Goal: Find specific page/section: Find specific page/section

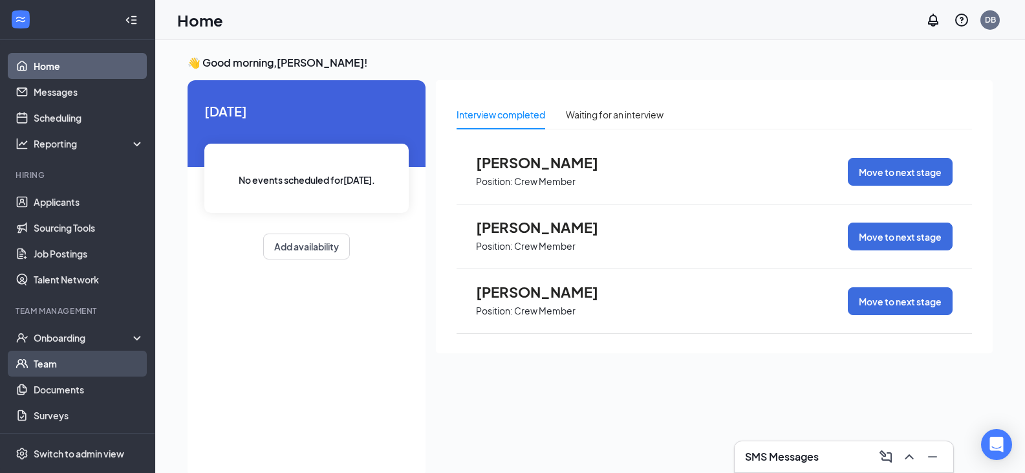
click at [47, 359] on link "Team" at bounding box center [89, 364] width 111 height 26
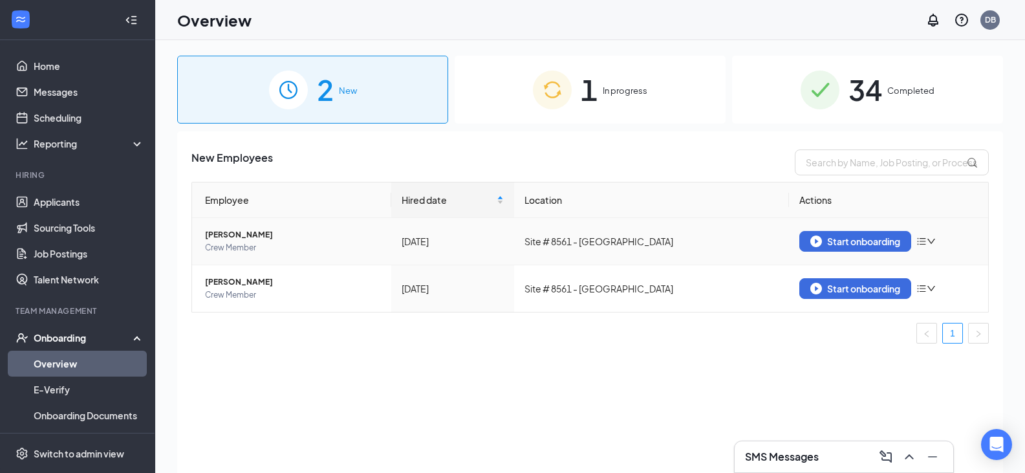
click at [238, 237] on span "[PERSON_NAME]" at bounding box center [293, 234] width 176 height 13
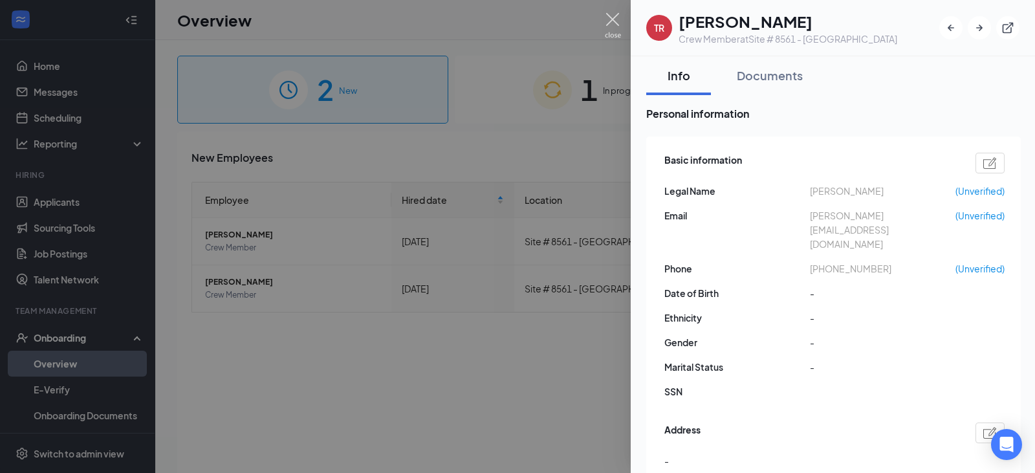
click at [616, 23] on img at bounding box center [613, 25] width 16 height 25
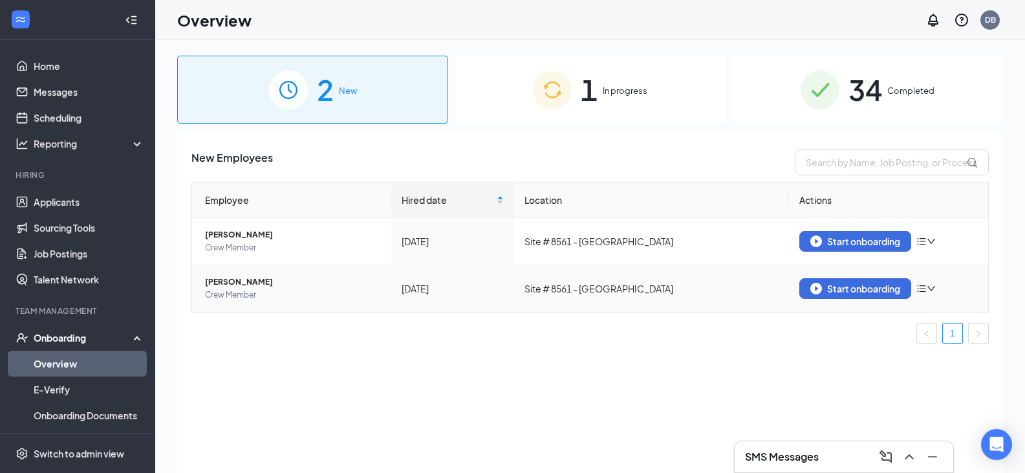
click at [239, 281] on span "[PERSON_NAME]" at bounding box center [293, 282] width 176 height 13
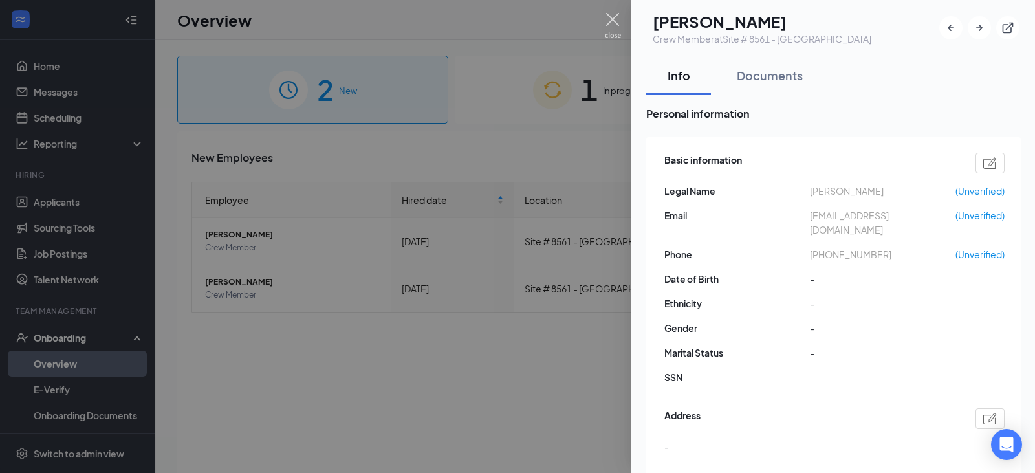
click at [612, 21] on img at bounding box center [613, 25] width 16 height 25
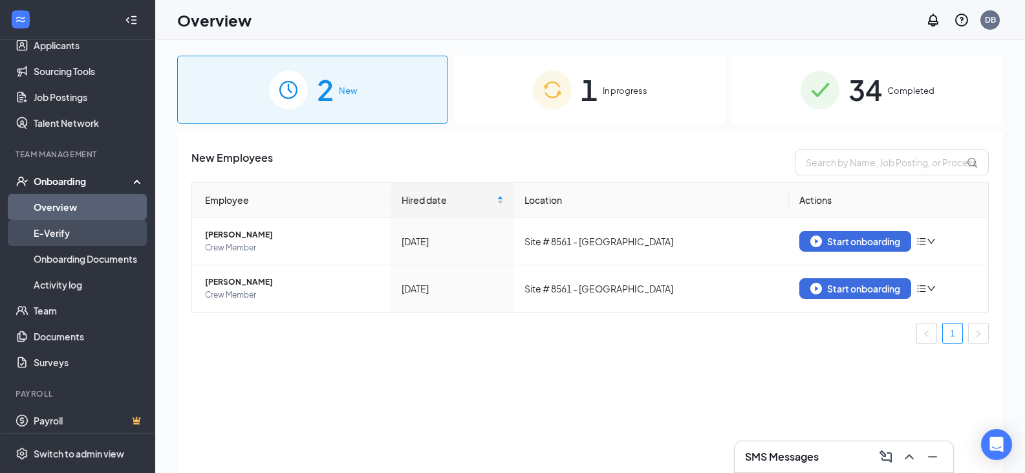
scroll to position [162, 0]
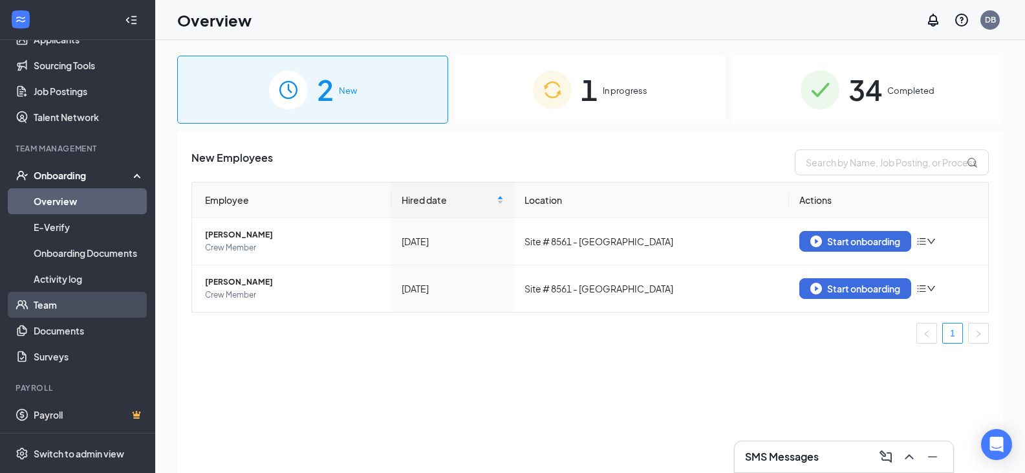
click at [64, 301] on link "Team" at bounding box center [89, 305] width 111 height 26
